Goal: Information Seeking & Learning: Learn about a topic

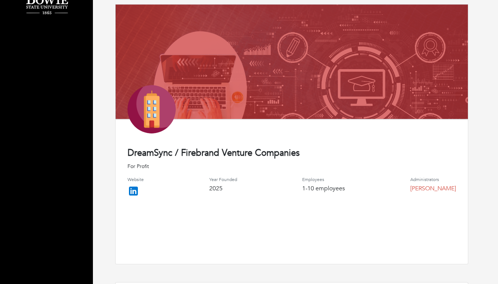
scroll to position [101, 0]
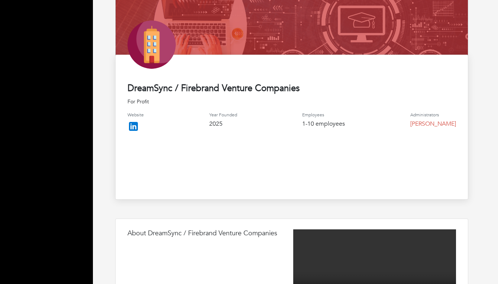
click at [135, 125] on img at bounding box center [133, 126] width 12 height 12
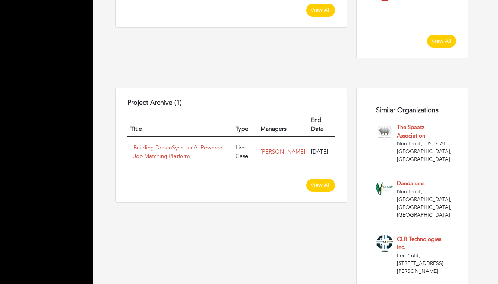
scroll to position [488, 0]
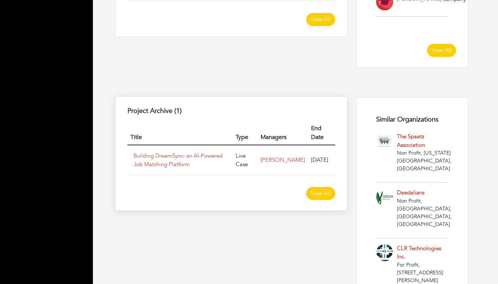
click at [153, 155] on td "Building DreamSync: an AI-Powered Job Matching Platform" at bounding box center [179, 160] width 105 height 30
click at [152, 152] on link "Building DreamSync: an AI-Powered Job Matching Platform" at bounding box center [177, 160] width 89 height 16
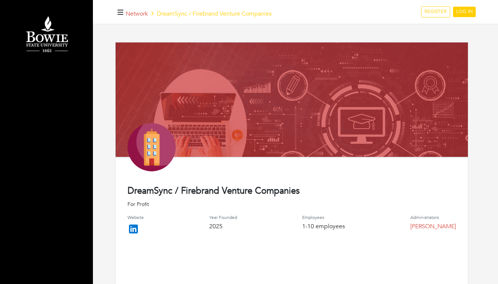
scroll to position [0, 0]
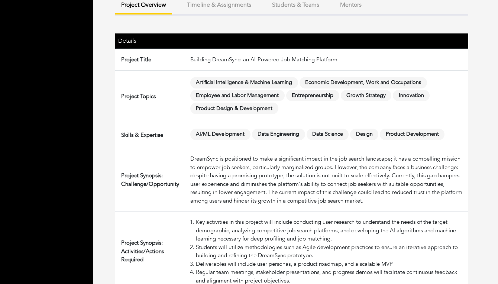
scroll to position [88, 0]
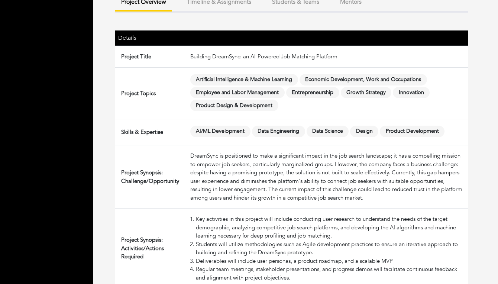
click at [228, 65] on td "Building DreamSync: an AI-Powered Job Matching Platform" at bounding box center [327, 57] width 281 height 22
click at [225, 65] on td "Building DreamSync: an AI-Powered Job Matching Platform" at bounding box center [327, 57] width 281 height 22
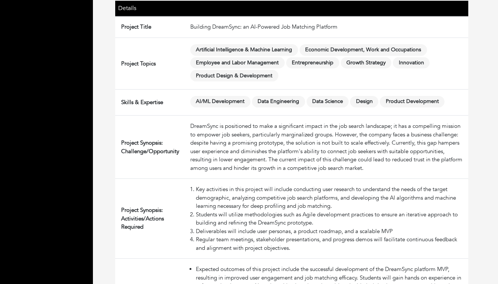
scroll to position [131, 0]
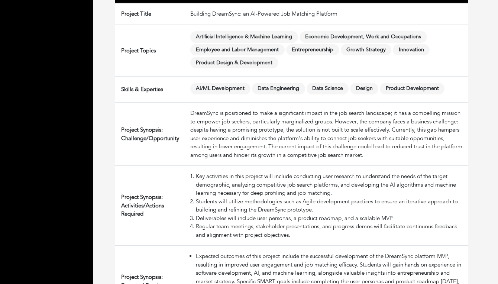
click at [204, 137] on div "DreamSync is positioned to make a significant impact in the job search landscap…" at bounding box center [327, 134] width 275 height 50
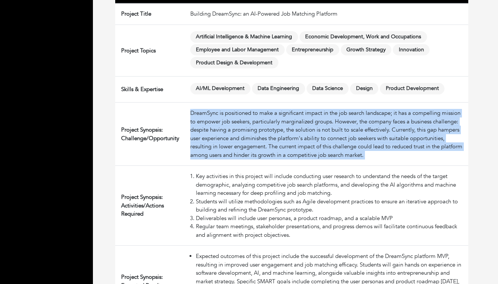
click at [204, 137] on div "DreamSync is positioned to make a significant impact in the job search landscap…" at bounding box center [327, 134] width 275 height 50
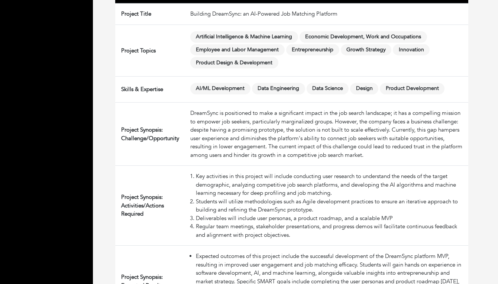
click at [204, 138] on div "DreamSync is positioned to make a significant impact in the job search landscap…" at bounding box center [327, 134] width 275 height 50
click at [208, 126] on div "DreamSync is positioned to make a significant impact in the job search landscap…" at bounding box center [327, 134] width 275 height 50
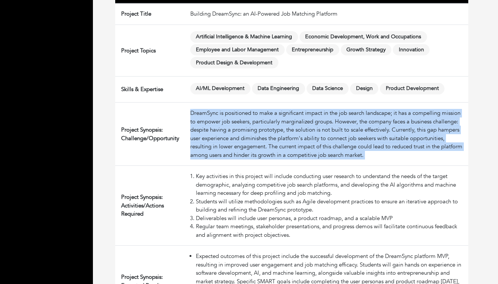
click at [208, 126] on div "DreamSync is positioned to make a significant impact in the job search landscap…" at bounding box center [327, 134] width 275 height 50
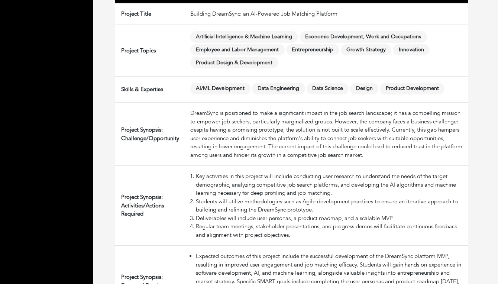
click at [208, 135] on div "DreamSync is positioned to make a significant impact in the job search landscap…" at bounding box center [327, 134] width 275 height 50
click at [209, 129] on div "DreamSync is positioned to make a significant impact in the job search landscap…" at bounding box center [327, 134] width 275 height 50
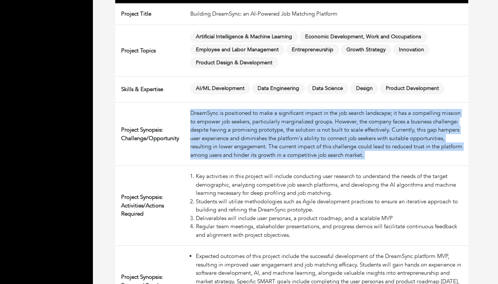
click at [209, 129] on div "DreamSync is positioned to make a significant impact in the job search landscap…" at bounding box center [327, 134] width 275 height 50
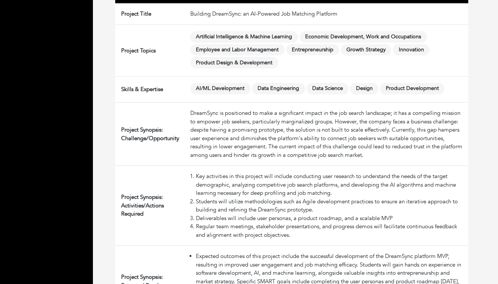
click at [209, 133] on div "DreamSync is positioned to make a significant impact in the job search landscap…" at bounding box center [327, 134] width 275 height 50
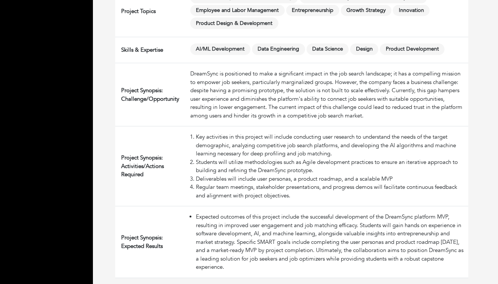
scroll to position [173, 0]
click at [247, 103] on div "DreamSync is positioned to make a significant impact in the job search landscap…" at bounding box center [327, 94] width 275 height 50
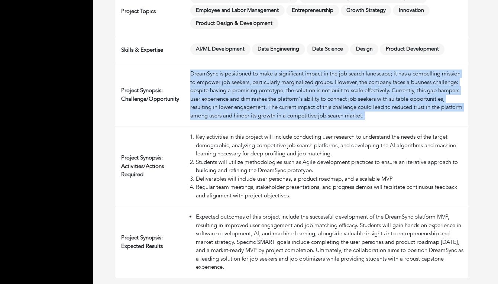
click at [247, 103] on div "DreamSync is positioned to make a significant impact in the job search landscap…" at bounding box center [327, 94] width 275 height 50
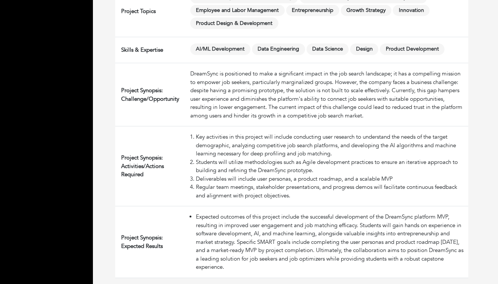
click at [243, 117] on div "DreamSync is positioned to make a significant impact in the job search landscap…" at bounding box center [327, 94] width 275 height 50
drag, startPoint x: 209, startPoint y: 92, endPoint x: 280, endPoint y: 93, distance: 71.0
click at [280, 93] on div "DreamSync is positioned to make a significant impact in the job search landscap…" at bounding box center [327, 94] width 275 height 50
click at [289, 91] on div "DreamSync is positioned to make a significant impact in the job search landscap…" at bounding box center [327, 94] width 275 height 50
drag, startPoint x: 282, startPoint y: 94, endPoint x: 225, endPoint y: 90, distance: 56.6
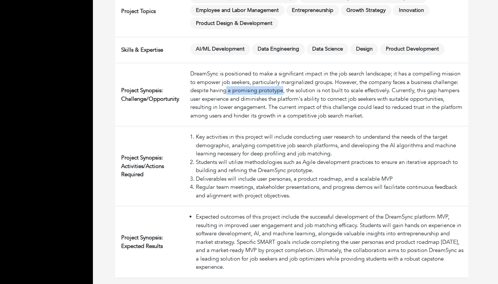
click at [225, 90] on div "DreamSync is positioned to make a significant impact in the job search landscap…" at bounding box center [327, 94] width 275 height 50
click at [224, 104] on div "DreamSync is positioned to make a significant impact in the job search landscap…" at bounding box center [327, 94] width 275 height 50
click at [224, 95] on div "DreamSync is positioned to make a significant impact in the job search landscap…" at bounding box center [327, 94] width 275 height 50
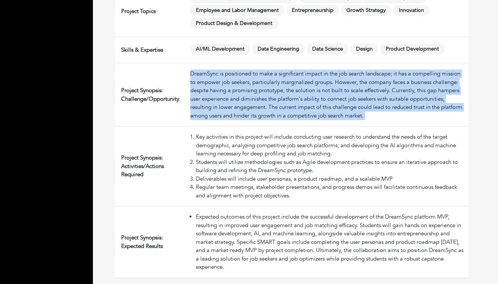
click at [224, 95] on div "DreamSync is positioned to make a significant impact in the job search landscap…" at bounding box center [327, 94] width 275 height 50
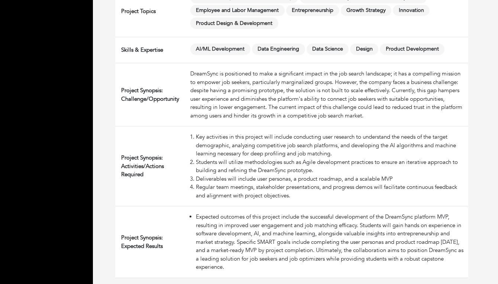
click at [219, 110] on div "DreamSync is positioned to make a significant impact in the job search landscap…" at bounding box center [327, 94] width 275 height 50
click at [287, 100] on div "DreamSync is positioned to make a significant impact in the job search landscap…" at bounding box center [327, 94] width 275 height 50
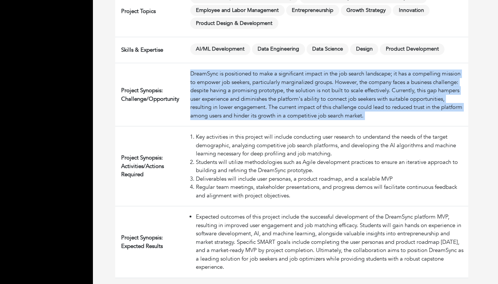
click at [287, 100] on div "DreamSync is positioned to make a significant impact in the job search landscap…" at bounding box center [327, 94] width 275 height 50
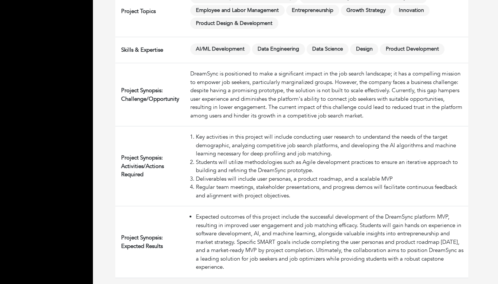
click at [301, 86] on div "DreamSync is positioned to make a significant impact in the job search landscap…" at bounding box center [327, 94] width 275 height 50
click at [245, 103] on div "DreamSync is positioned to make a significant impact in the job search landscap…" at bounding box center [327, 94] width 275 height 50
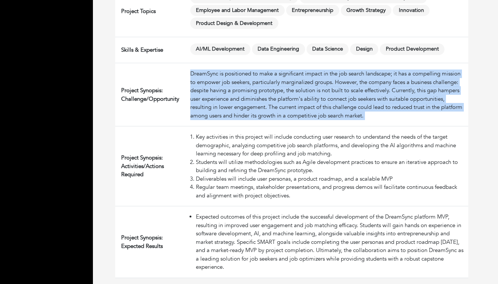
click at [245, 103] on div "DreamSync is positioned to make a significant impact in the job search landscap…" at bounding box center [327, 94] width 275 height 50
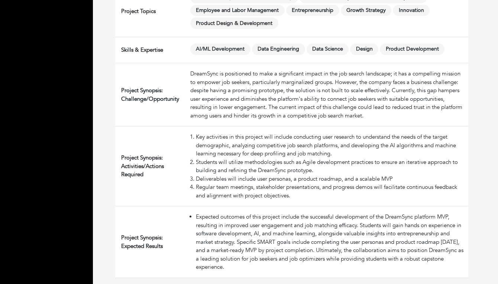
click at [239, 112] on div "DreamSync is positioned to make a significant impact in the job search landscap…" at bounding box center [327, 94] width 275 height 50
click at [251, 139] on li "Key activities in this project will include conducting user research to underst…" at bounding box center [330, 145] width 269 height 25
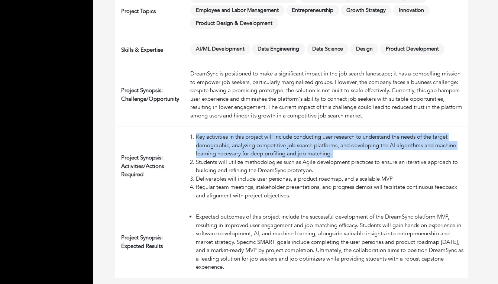
click at [251, 139] on li "Key activities in this project will include conducting user research to underst…" at bounding box center [330, 145] width 269 height 25
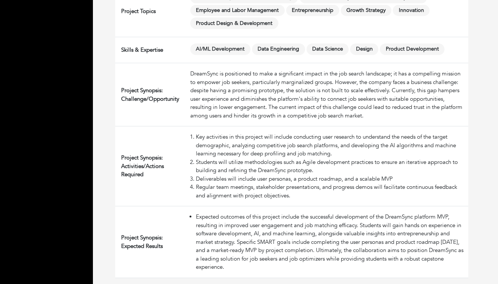
click at [244, 149] on li "Key activities in this project will include conducting user research to underst…" at bounding box center [330, 145] width 269 height 25
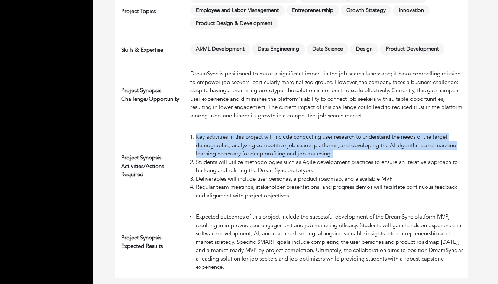
click at [244, 149] on li "Key activities in this project will include conducting user research to underst…" at bounding box center [330, 145] width 269 height 25
click at [237, 151] on li "Key activities in this project will include conducting user research to underst…" at bounding box center [330, 145] width 269 height 25
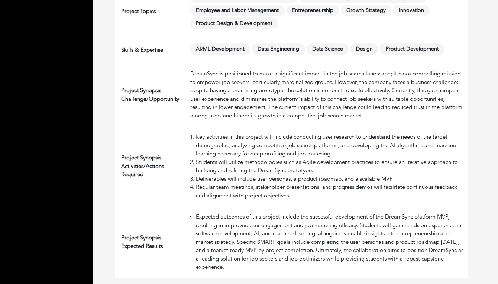
click at [228, 145] on li "Key activities in this project will include conducting user research to underst…" at bounding box center [330, 145] width 269 height 25
click at [255, 144] on li "Key activities in this project will include conducting user research to underst…" at bounding box center [330, 145] width 269 height 25
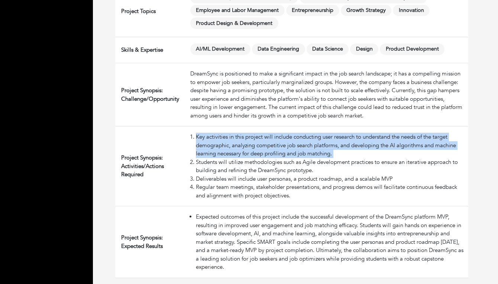
click at [255, 144] on li "Key activities in this project will include conducting user research to underst…" at bounding box center [330, 145] width 269 height 25
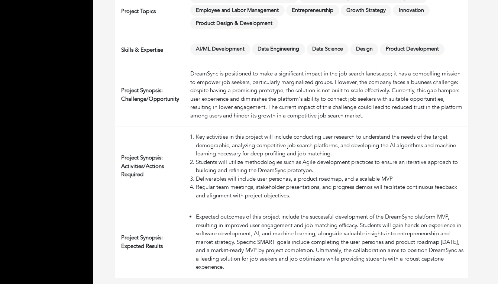
click at [244, 153] on li "Key activities in this project will include conducting user research to underst…" at bounding box center [330, 145] width 269 height 25
click at [234, 164] on li "Students will utilize methodologies such as Agile development practices to ensu…" at bounding box center [330, 166] width 269 height 17
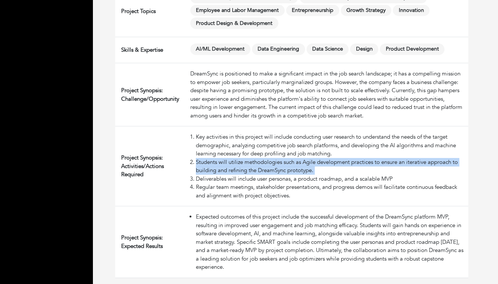
click at [234, 164] on li "Students will utilize methodologies such as Agile development practices to ensu…" at bounding box center [330, 166] width 269 height 17
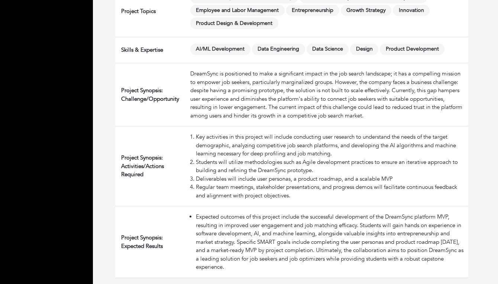
click at [234, 152] on li "Key activities in this project will include conducting user research to underst…" at bounding box center [330, 145] width 269 height 25
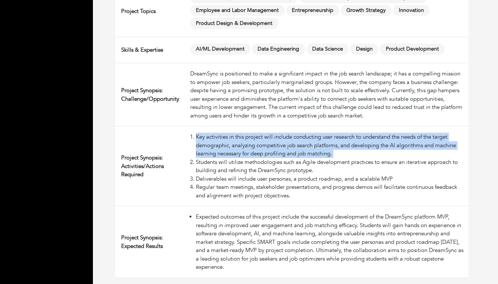
click at [234, 152] on li "Key activities in this project will include conducting user research to underst…" at bounding box center [330, 145] width 269 height 25
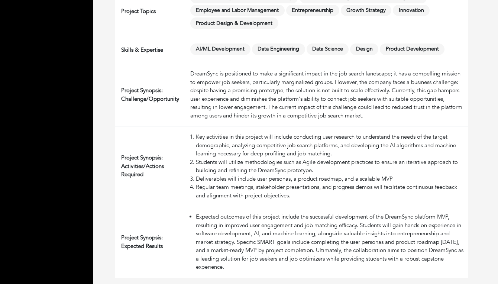
click at [230, 167] on li "Students will utilize methodologies such as Agile development practices to ensu…" at bounding box center [330, 166] width 269 height 17
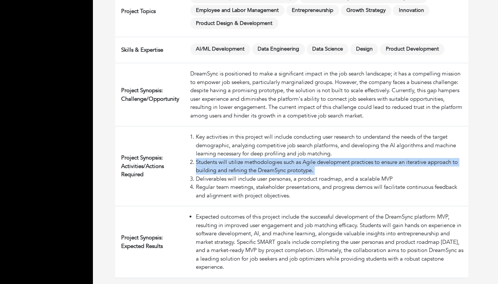
click at [230, 167] on li "Students will utilize methodologies such as Agile development practices to ensu…" at bounding box center [330, 166] width 269 height 17
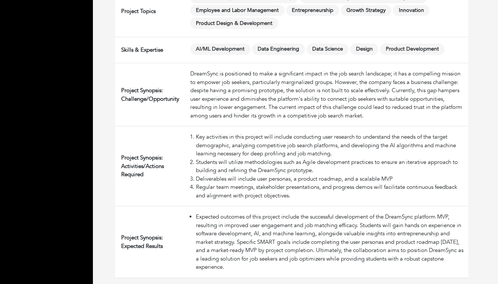
click at [229, 172] on li "Students will utilize methodologies such as Agile development practices to ensu…" at bounding box center [330, 166] width 269 height 17
click at [226, 181] on li "Deliverables will include user personas, a product roadmap, and a scalable MVP" at bounding box center [330, 179] width 269 height 9
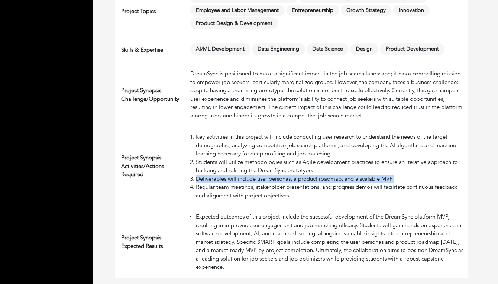
click at [226, 181] on li "Deliverables will include user personas, a product roadmap, and a scalable MVP" at bounding box center [330, 179] width 269 height 9
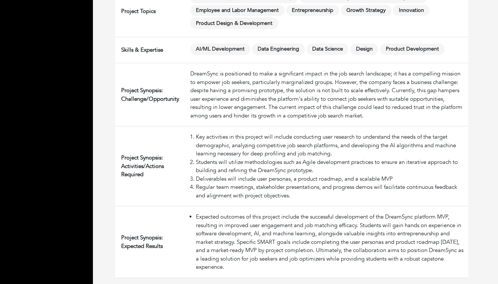
click at [224, 191] on li "Regular team meetings, stakeholder presentations, and progress demos will facil…" at bounding box center [330, 191] width 269 height 17
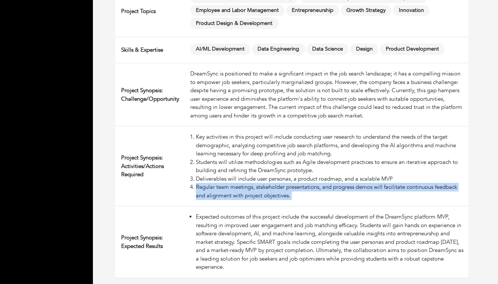
click at [224, 191] on li "Regular team meetings, stakeholder presentations, and progress demos will facil…" at bounding box center [330, 191] width 269 height 17
click at [224, 206] on td "Key activities in this project will include conducting user research to underst…" at bounding box center [327, 166] width 281 height 80
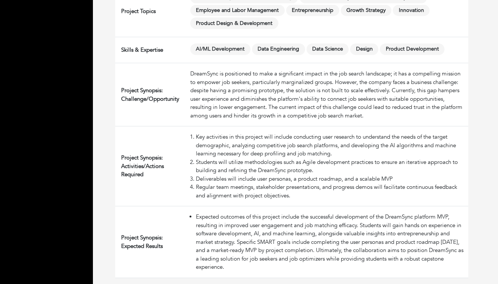
click at [210, 230] on li "Expected outcomes of this project include the successful development of the Dre…" at bounding box center [330, 241] width 269 height 59
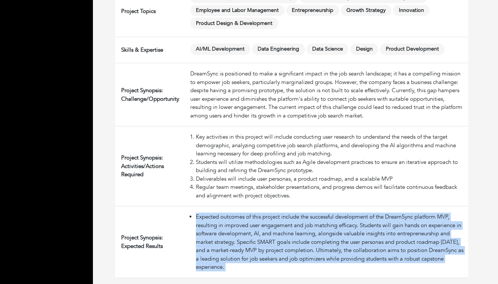
click at [210, 230] on li "Expected outcomes of this project include the successful development of the Dre…" at bounding box center [330, 241] width 269 height 59
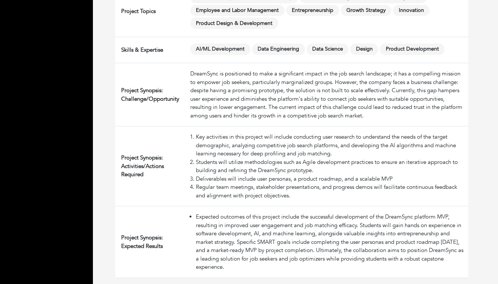
click at [232, 217] on li "Expected outcomes of this project include the successful development of the Dre…" at bounding box center [330, 241] width 269 height 59
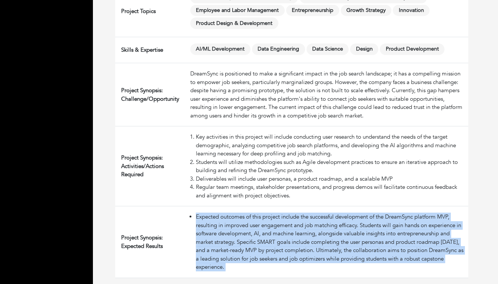
click at [232, 217] on li "Expected outcomes of this project include the successful development of the Dre…" at bounding box center [330, 241] width 269 height 59
click at [231, 222] on li "Expected outcomes of this project include the successful development of the Dre…" at bounding box center [330, 241] width 269 height 59
click at [232, 240] on li "Expected outcomes of this project include the successful development of the Dre…" at bounding box center [330, 241] width 269 height 59
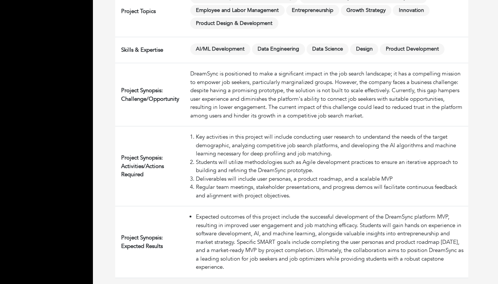
click at [221, 236] on li "Expected outcomes of this project include the successful development of the Dre…" at bounding box center [330, 241] width 269 height 59
click at [224, 240] on li "Expected outcomes of this project include the successful development of the Dre…" at bounding box center [330, 241] width 269 height 59
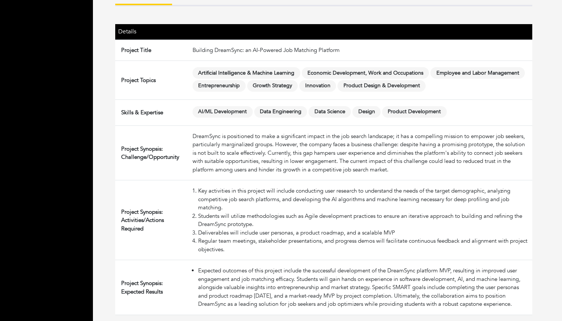
scroll to position [103, 0]
click at [272, 147] on div "DreamSync is positioned to make a significant impact in the job search landscap…" at bounding box center [360, 153] width 337 height 42
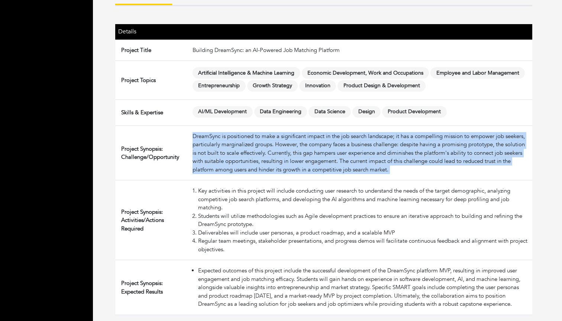
click at [272, 147] on div "DreamSync is positioned to make a significant impact in the job search landscap…" at bounding box center [360, 153] width 337 height 42
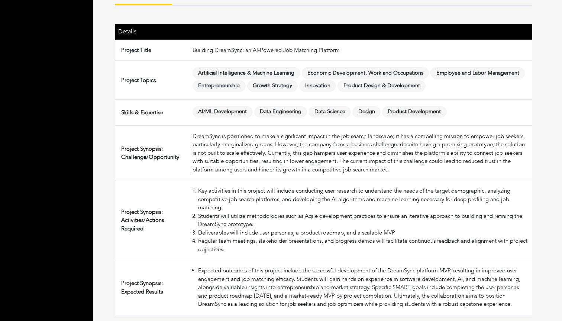
click at [282, 150] on div "DreamSync is positioned to make a significant impact in the job search landscap…" at bounding box center [360, 153] width 337 height 42
click at [296, 140] on div "DreamSync is positioned to make a significant impact in the job search landscap…" at bounding box center [360, 153] width 337 height 42
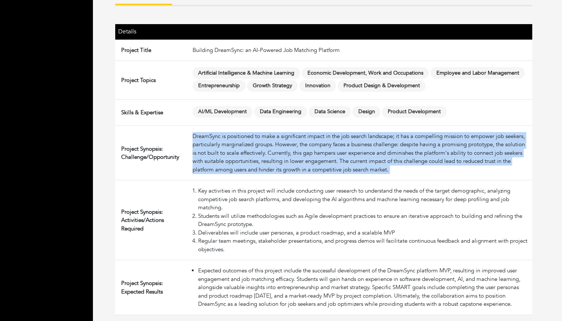
click at [296, 140] on div "DreamSync is positioned to make a significant impact in the job search landscap…" at bounding box center [360, 153] width 337 height 42
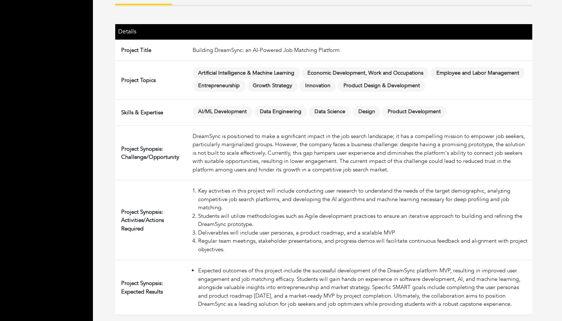
click at [290, 149] on div "DreamSync is positioned to make a significant impact in the job search landscap…" at bounding box center [360, 153] width 337 height 42
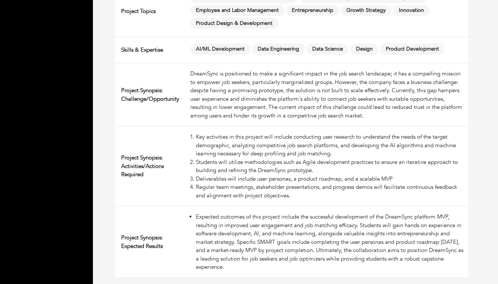
scroll to position [173, 0]
